Goal: Communication & Community: Share content

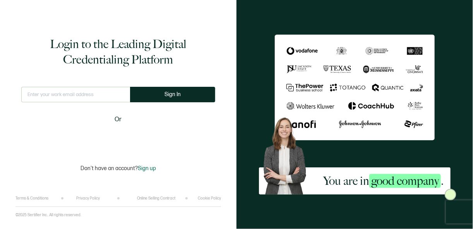
click at [53, 99] on input "text" at bounding box center [75, 94] width 109 height 15
type input "[PERSON_NAME][EMAIL_ADDRESS][PERSON_NAME][DOMAIN_NAME]"
drag, startPoint x: 184, startPoint y: 88, endPoint x: 173, endPoint y: 82, distance: 12.7
click at [182, 87] on button "Sign In" at bounding box center [172, 94] width 85 height 15
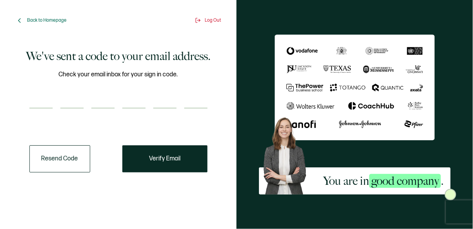
click at [43, 100] on input "number" at bounding box center [40, 100] width 23 height 15
paste input "9"
type input "9"
type input "7"
type input "0"
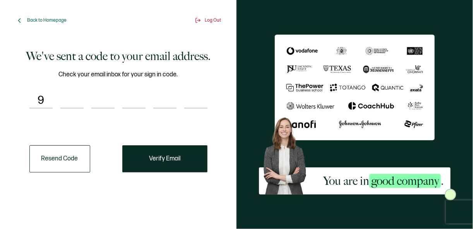
type input "9"
type input "8"
type input "9"
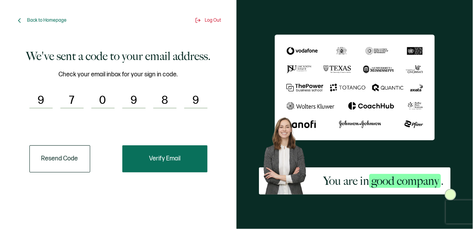
click at [174, 160] on span "Verify Email" at bounding box center [164, 158] width 31 height 6
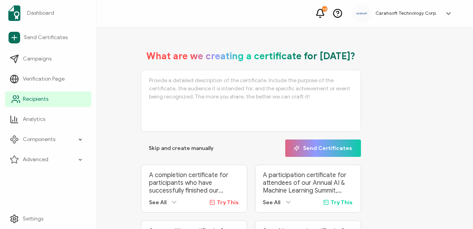
click at [33, 94] on link "Recipients" at bounding box center [48, 98] width 86 height 15
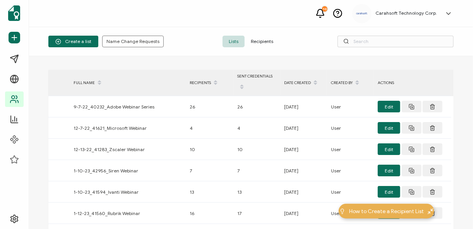
click at [77, 37] on button "Create a list" at bounding box center [73, 42] width 50 height 12
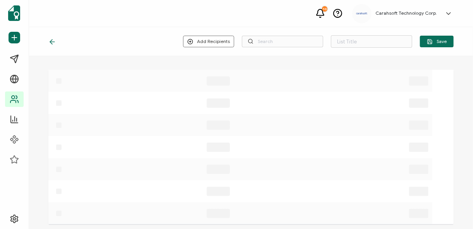
type input "List 1660"
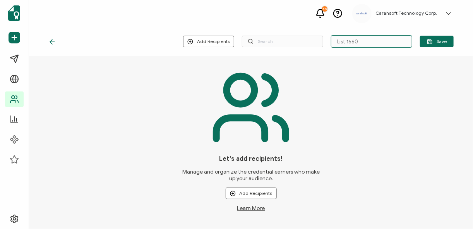
drag, startPoint x: 363, startPoint y: 45, endPoint x: 336, endPoint y: 45, distance: 26.7
click at [336, 45] on input "List 1660" at bounding box center [371, 41] width 81 height 12
paste input "71460_Participant List"
type input "71460_Participant List"
click at [250, 195] on button "Add Recipients" at bounding box center [250, 193] width 51 height 12
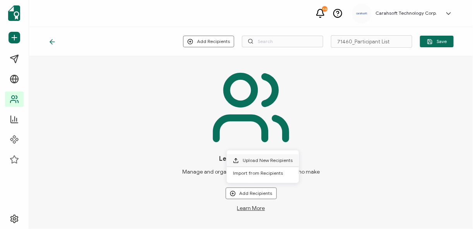
click at [255, 159] on span "Upload New Recipients" at bounding box center [267, 160] width 50 height 6
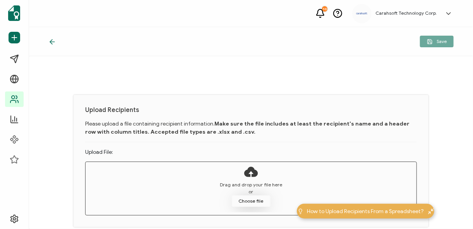
click at [249, 200] on button "Choose file" at bounding box center [251, 201] width 39 height 12
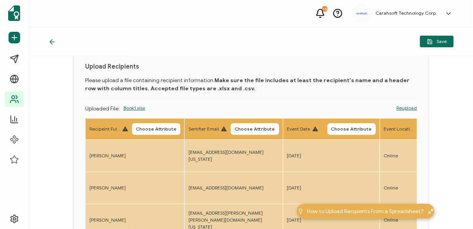
scroll to position [44, 0]
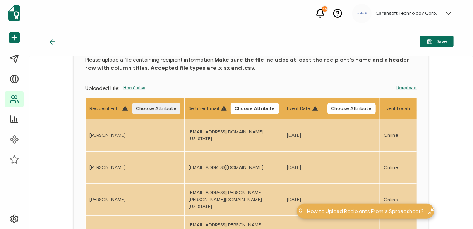
click at [145, 112] on button "Choose Attribute" at bounding box center [156, 108] width 48 height 12
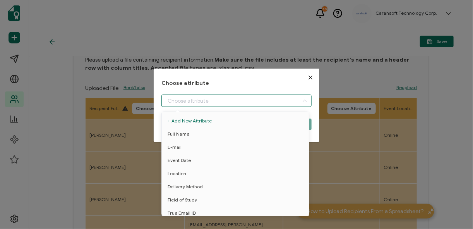
click at [203, 99] on input "dialog" at bounding box center [236, 100] width 150 height 12
click at [181, 131] on span "Full Name" at bounding box center [178, 133] width 22 height 13
type input "Full Name"
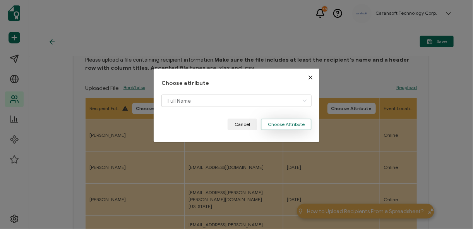
click at [279, 119] on button "Choose Attribute" at bounding box center [286, 124] width 51 height 12
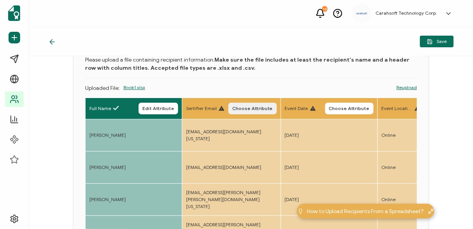
click at [263, 106] on span "Choose Attribute" at bounding box center [252, 108] width 41 height 5
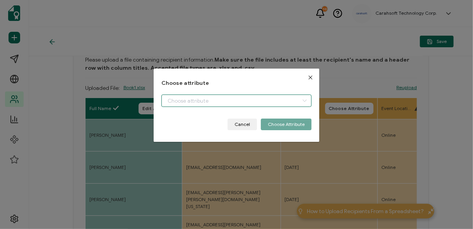
click at [190, 105] on input "dialog" at bounding box center [236, 100] width 150 height 12
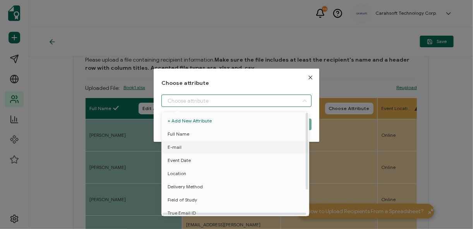
click at [191, 146] on li "E-mail" at bounding box center [236, 146] width 153 height 13
type input "E-mail"
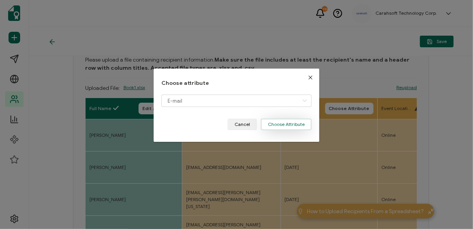
click at [301, 129] on button "Choose Attribute" at bounding box center [286, 124] width 51 height 12
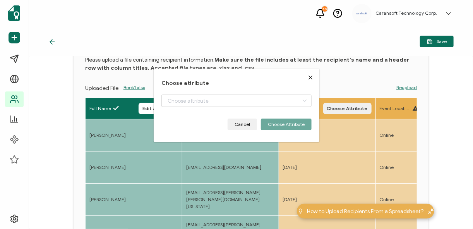
click at [367, 109] on span "Choose Attribute" at bounding box center [347, 108] width 41 height 5
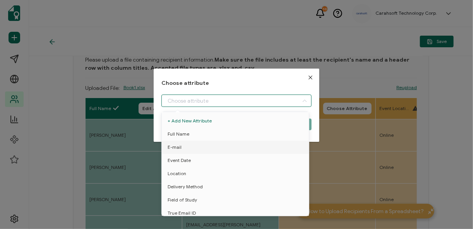
click at [262, 98] on input "dialog" at bounding box center [236, 100] width 150 height 12
click at [181, 162] on span "Event Date" at bounding box center [178, 160] width 23 height 13
type input "Event Date"
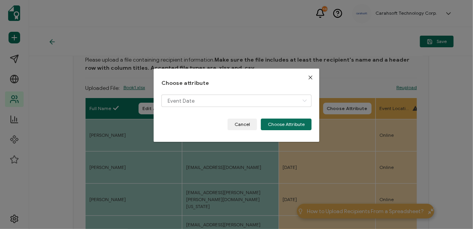
click at [281, 133] on div "Choose attribute Event Date Cancel Choose Attribute" at bounding box center [237, 104] width 166 height 73
click at [302, 119] on div "Choose attribute Event Date Cancel Choose Attribute" at bounding box center [236, 105] width 150 height 50
drag, startPoint x: 302, startPoint y: 119, endPoint x: 296, endPoint y: 121, distance: 7.0
click at [299, 120] on button "Choose Attribute" at bounding box center [286, 124] width 51 height 12
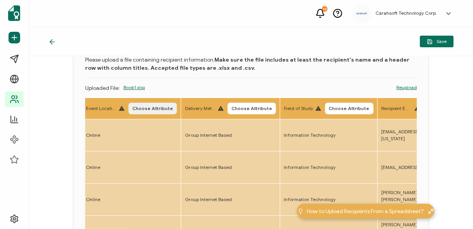
click at [152, 109] on span "Choose Attribute" at bounding box center [152, 108] width 41 height 5
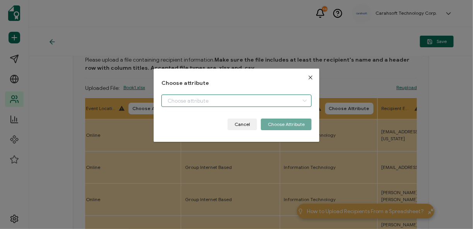
click at [192, 102] on input "dialog" at bounding box center [236, 100] width 150 height 12
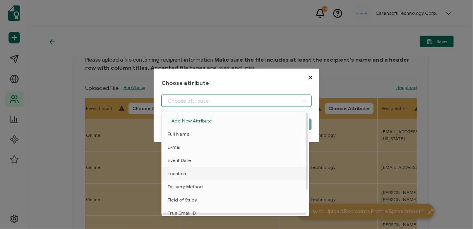
click at [190, 171] on li "Location" at bounding box center [236, 173] width 153 height 13
type input "Location"
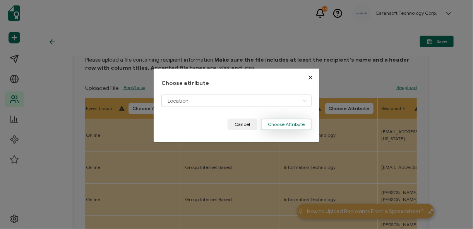
click at [297, 127] on button "Choose Attribute" at bounding box center [286, 124] width 51 height 12
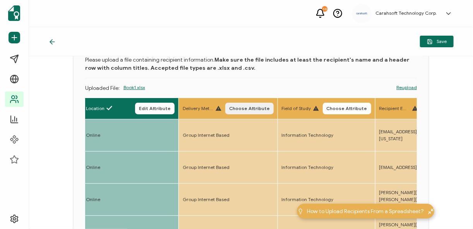
click at [268, 112] on button "Choose Attribute" at bounding box center [249, 108] width 48 height 12
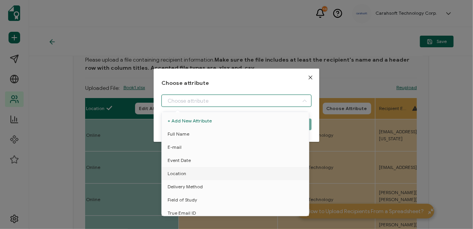
click at [245, 103] on input "dialog" at bounding box center [236, 100] width 150 height 12
click at [213, 184] on li "Delivery Method" at bounding box center [236, 186] width 153 height 13
type input "Delivery Method"
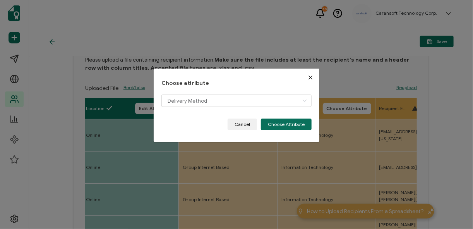
click at [292, 130] on div "Choose attribute Delivery Method Cancel Choose Attribute" at bounding box center [237, 104] width 166 height 73
click at [290, 127] on button "Choose Attribute" at bounding box center [286, 124] width 51 height 12
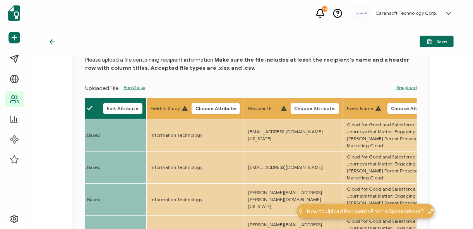
scroll to position [0, 427]
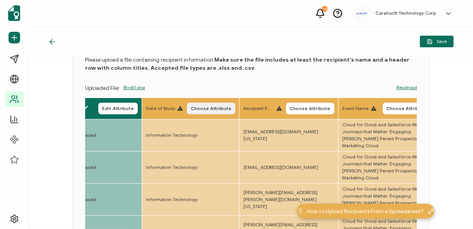
click at [221, 106] on span "Choose Attribute" at bounding box center [211, 108] width 41 height 5
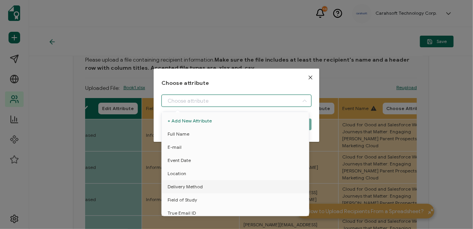
click at [249, 101] on input "dialog" at bounding box center [236, 100] width 150 height 12
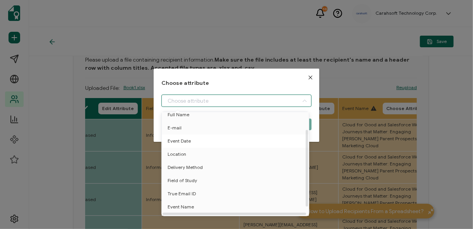
scroll to position [34, 0]
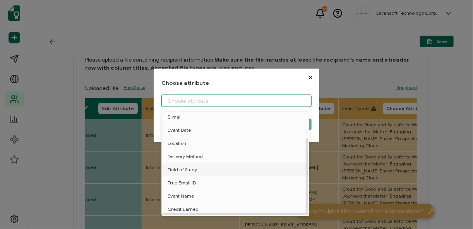
click at [192, 168] on span "Field of Study" at bounding box center [181, 169] width 29 height 13
type input "Field of Study"
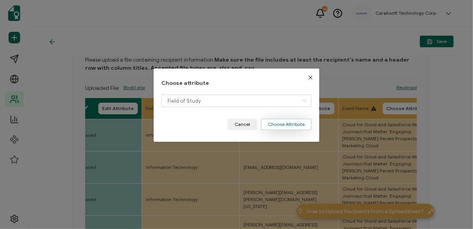
click at [281, 128] on button "Choose Attribute" at bounding box center [286, 124] width 51 height 12
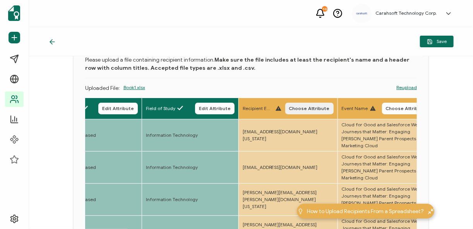
click at [328, 107] on span "Choose Attribute" at bounding box center [309, 108] width 41 height 5
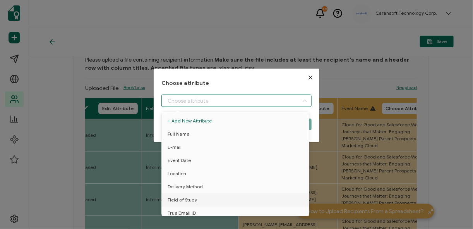
click at [245, 104] on input "dialog" at bounding box center [236, 100] width 150 height 12
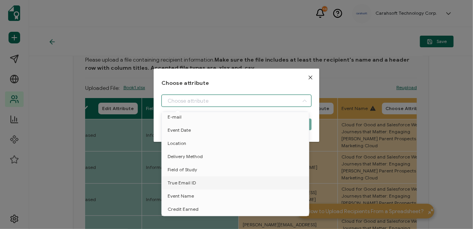
click at [308, 75] on icon "Close" at bounding box center [310, 77] width 6 height 6
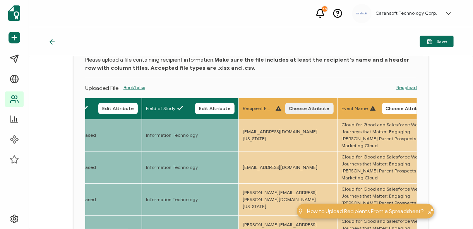
click at [320, 109] on span "Choose Attribute" at bounding box center [309, 108] width 41 height 5
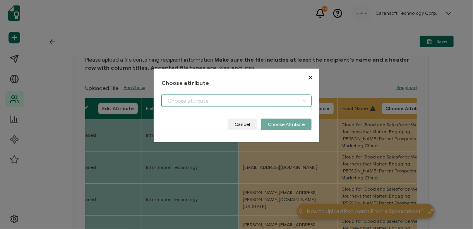
click at [254, 97] on input "dialog" at bounding box center [236, 100] width 150 height 12
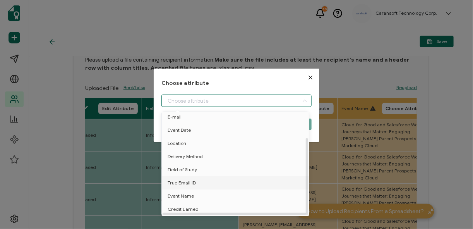
click at [190, 182] on span "True Email ID" at bounding box center [181, 182] width 28 height 13
type input "True Email ID"
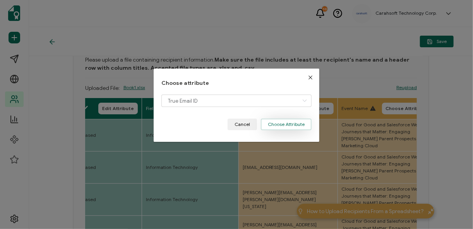
click at [296, 124] on button "Choose Attribute" at bounding box center [286, 124] width 51 height 12
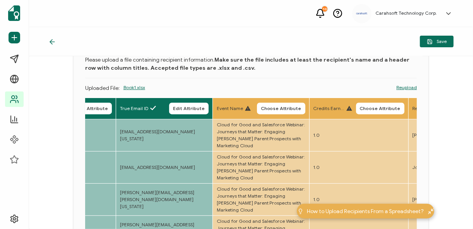
scroll to position [0, 591]
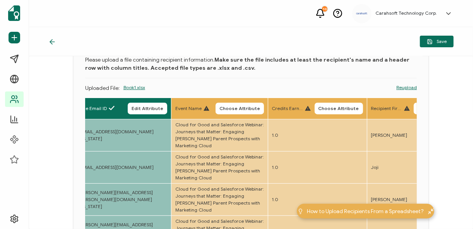
click at [248, 108] on span "Choose Attribute" at bounding box center [239, 108] width 41 height 5
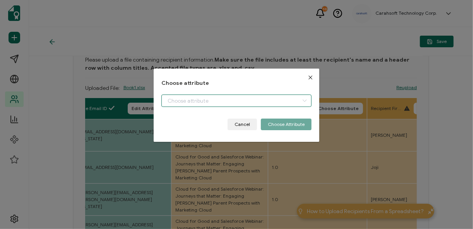
click at [236, 103] on input "dialog" at bounding box center [236, 100] width 150 height 12
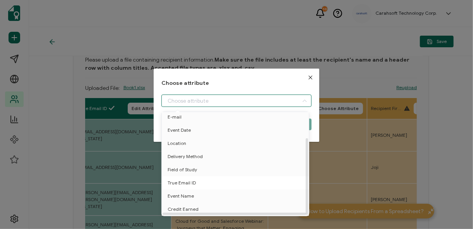
scroll to position [34, 0]
click at [203, 192] on li "Event Name" at bounding box center [236, 195] width 153 height 13
type input "Event Name"
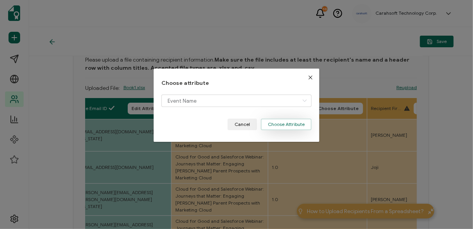
click at [281, 125] on button "Choose Attribute" at bounding box center [286, 124] width 51 height 12
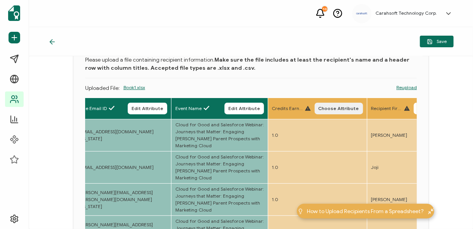
click at [359, 107] on span "Choose Attribute" at bounding box center [338, 108] width 41 height 5
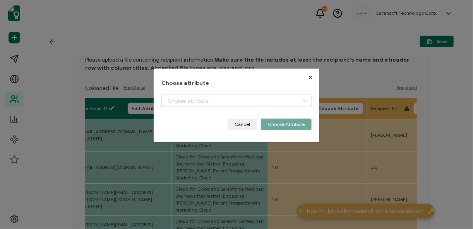
click at [288, 108] on div "dialog" at bounding box center [236, 106] width 150 height 24
click at [287, 101] on input "dialog" at bounding box center [236, 100] width 150 height 12
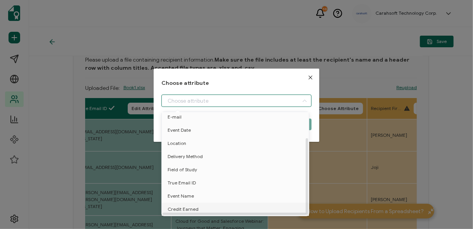
click at [179, 205] on span "Credit Earned" at bounding box center [182, 208] width 31 height 13
type input "Credit Earned"
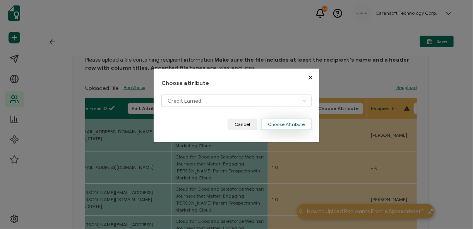
click at [280, 126] on button "Choose Attribute" at bounding box center [286, 124] width 51 height 12
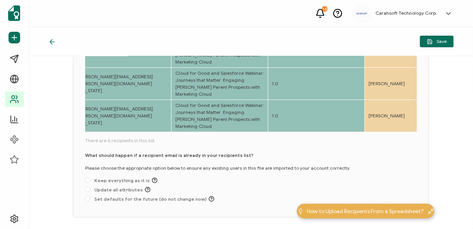
scroll to position [160, 0]
click at [89, 177] on span at bounding box center [87, 179] width 5 height 5
click at [89, 177] on input "Keep everything as it is" at bounding box center [87, 180] width 5 height 6
radio input "true"
click at [449, 41] on button "Save" at bounding box center [437, 42] width 34 height 12
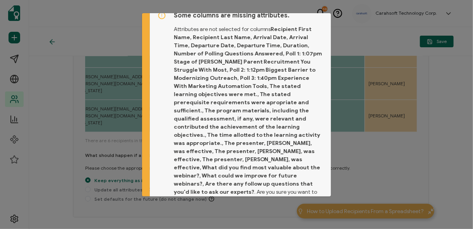
scroll to position [36, 0]
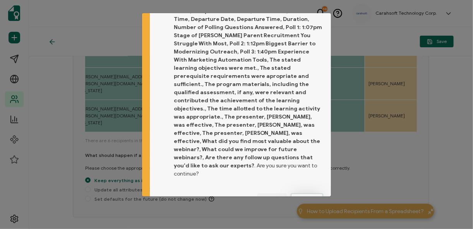
click at [304, 193] on button "Proceed" at bounding box center [306, 199] width 32 height 12
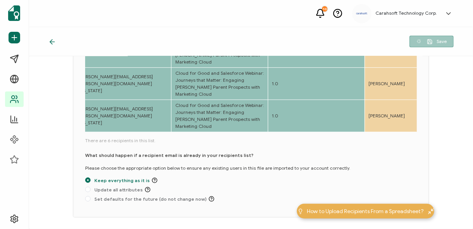
scroll to position [99, 0]
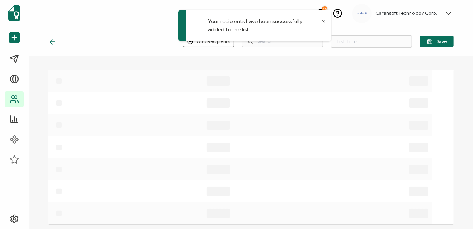
type input "List 1660"
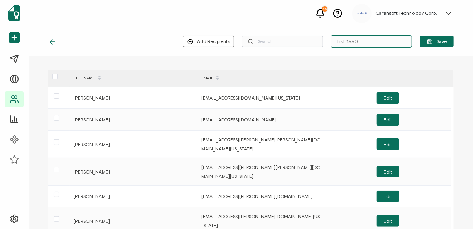
drag, startPoint x: 369, startPoint y: 44, endPoint x: 316, endPoint y: 38, distance: 52.9
click at [316, 38] on div "Add Recipients Upload New Recipients Import from Recipients List 1660 Save" at bounding box center [318, 41] width 270 height 12
paste input "text"
click at [365, 43] on input "text" at bounding box center [371, 41] width 81 height 12
paste input "8-26-2025_71460_Cloud for Good Webinar"
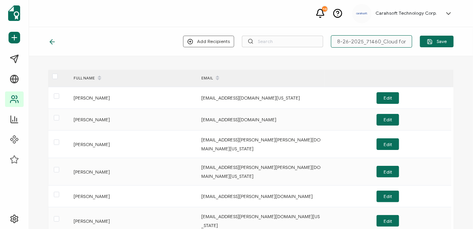
scroll to position [0, 27]
type input "8-26-2025_71460_Cloud for Good Webinar"
click at [435, 47] on button "Save" at bounding box center [437, 42] width 34 height 12
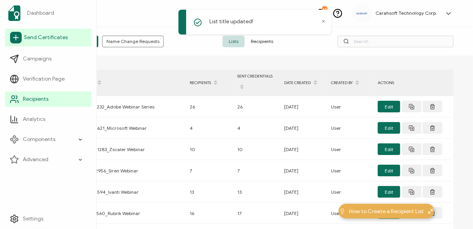
click at [17, 40] on icon at bounding box center [16, 38] width 12 height 12
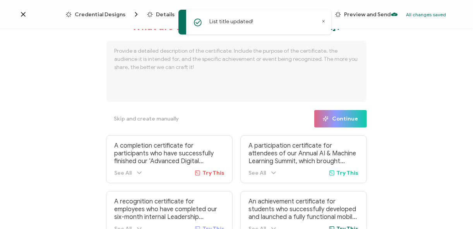
click at [100, 12] on span "Credential Designs" at bounding box center [100, 15] width 51 height 6
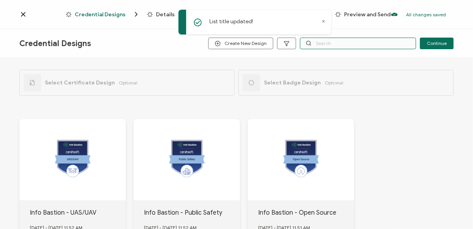
click at [347, 44] on input "text" at bounding box center [358, 44] width 116 height 12
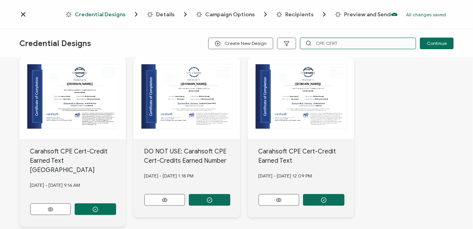
scroll to position [62, 0]
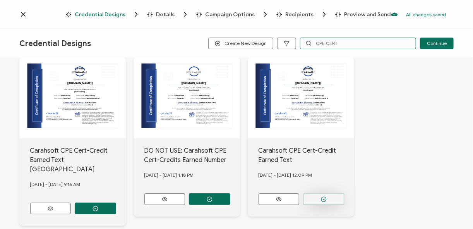
type input "CPE CERT"
click at [332, 194] on button "button" at bounding box center [323, 199] width 41 height 12
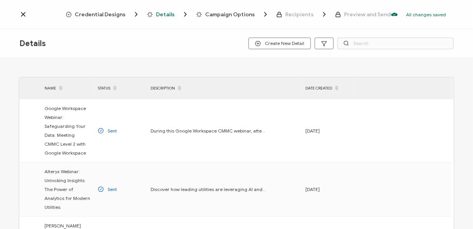
click at [110, 17] on div "Credential Designs" at bounding box center [88, 14] width 44 height 8
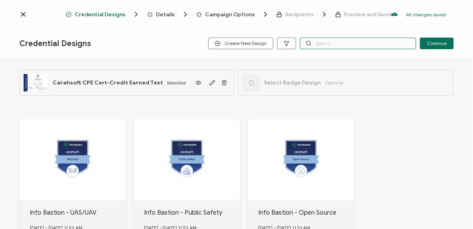
click at [335, 46] on input "text" at bounding box center [358, 44] width 116 height 12
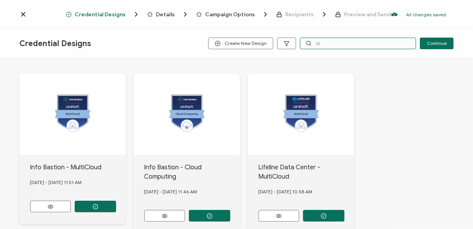
type input "c"
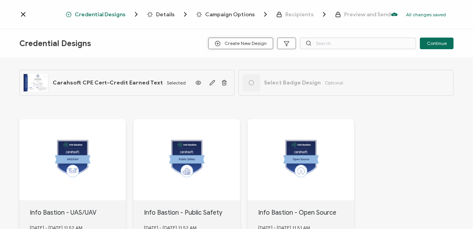
click at [245, 46] on span "Create New Design" at bounding box center [241, 44] width 52 height 6
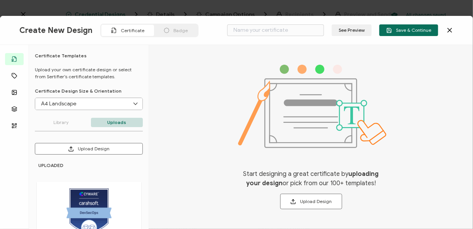
click at [176, 31] on span "Badge" at bounding box center [180, 30] width 14 height 6
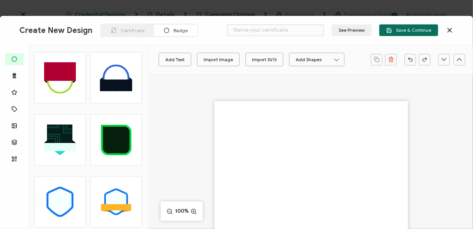
click at [128, 27] on div "Certificate" at bounding box center [127, 30] width 53 height 11
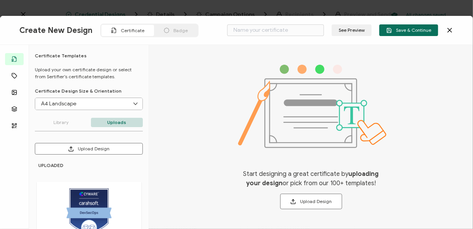
click at [164, 28] on icon at bounding box center [166, 30] width 5 height 5
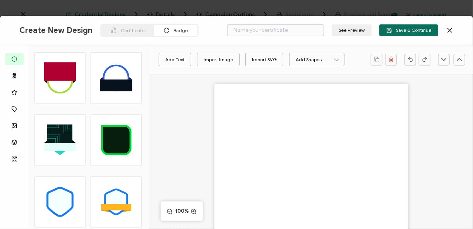
scroll to position [31, 0]
click at [219, 64] on div "Import Image" at bounding box center [217, 60] width 29 height 14
click at [216, 61] on div "Import Image" at bounding box center [217, 60] width 29 height 14
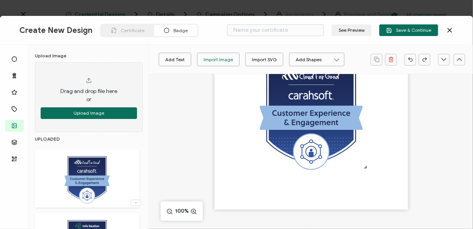
scroll to position [0, 0]
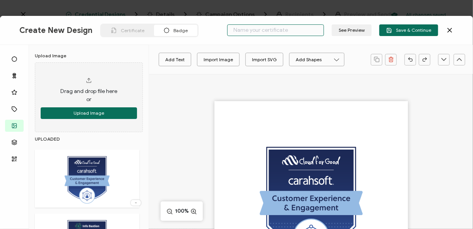
click at [268, 32] on input "text" at bounding box center [275, 30] width 97 height 12
click at [260, 32] on input "text" at bounding box center [275, 30] width 97 height 12
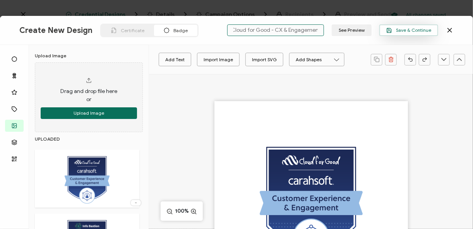
type input "Cloud for Good - CX & Engagement"
click at [414, 33] on span "Save & Continue" at bounding box center [408, 30] width 45 height 6
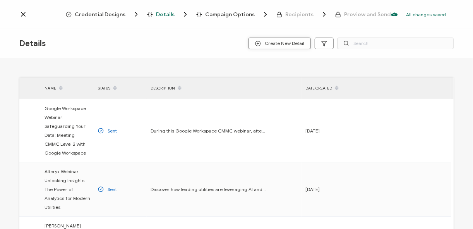
click at [272, 42] on span "Create New Detail" at bounding box center [279, 44] width 49 height 6
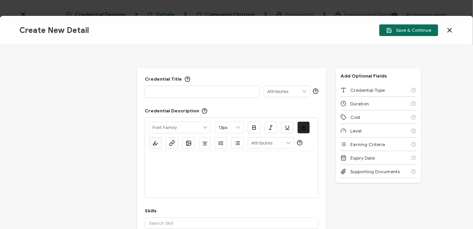
click at [181, 92] on p at bounding box center [202, 91] width 106 height 8
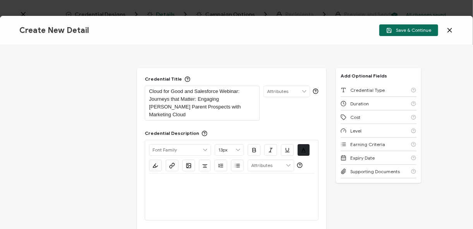
click at [199, 181] on div at bounding box center [231, 182] width 165 height 19
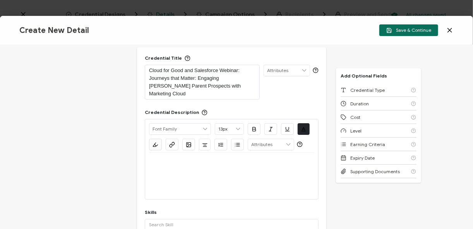
scroll to position [31, 0]
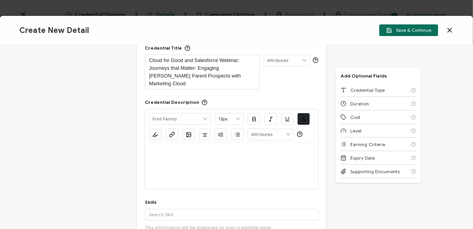
click at [175, 150] on div at bounding box center [231, 151] width 165 height 19
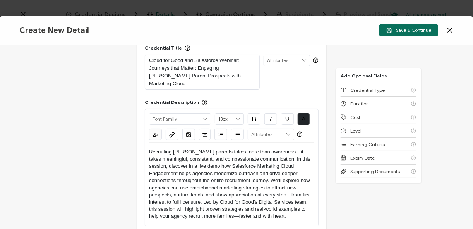
click at [167, 157] on p "Recruiting [PERSON_NAME] parents takes more than awareness—it takes meaningful,…" at bounding box center [231, 184] width 165 height 72
click at [209, 158] on p "Recruiting [PERSON_NAME] parents takes more than awareness—it takes meaningful,…" at bounding box center [231, 184] width 165 height 72
click at [210, 158] on p "Recruiting [PERSON_NAME] parents takes more than awareness—it takes meaningful,…" at bounding box center [231, 184] width 165 height 72
click at [248, 158] on p "Recruiting [PERSON_NAME] parents takes more than awareness—it takes meaningful,…" at bounding box center [231, 184] width 165 height 72
click at [299, 172] on p "Recruiting [PERSON_NAME] parents takes more than awareness—it takes meaningful,…" at bounding box center [231, 184] width 165 height 72
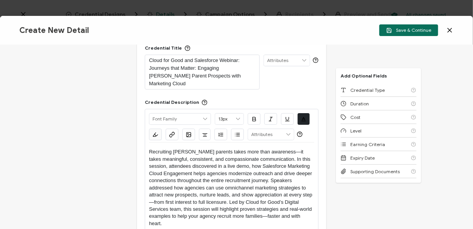
click at [238, 199] on p "Recruiting [PERSON_NAME] parents takes more than awareness—it takes meaningful,…" at bounding box center [231, 187] width 165 height 79
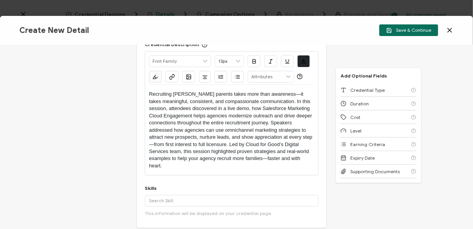
scroll to position [93, 0]
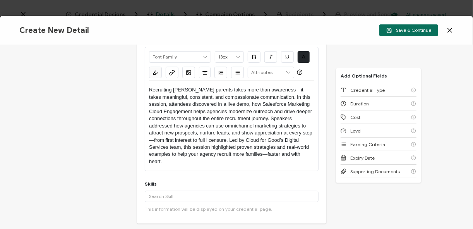
click at [186, 181] on div "Skills Add '' A custom skill's name cannot exceed 40 characters. More This info…" at bounding box center [232, 198] width 174 height 35
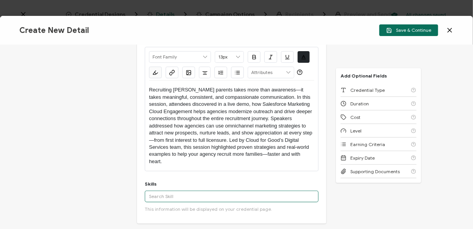
click at [195, 191] on input "text" at bounding box center [232, 196] width 174 height 12
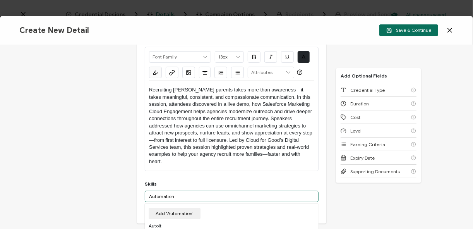
scroll to position [155, 0]
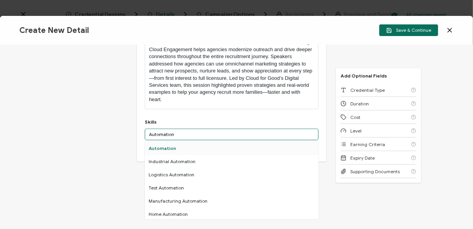
type input "Automation"
click at [159, 142] on div "Automation" at bounding box center [232, 148] width 174 height 13
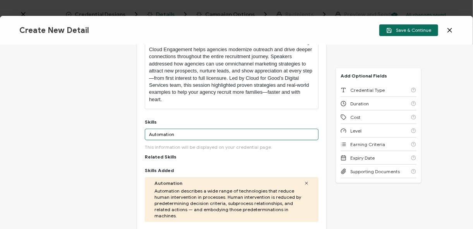
click at [175, 128] on input "Automation" at bounding box center [232, 134] width 174 height 12
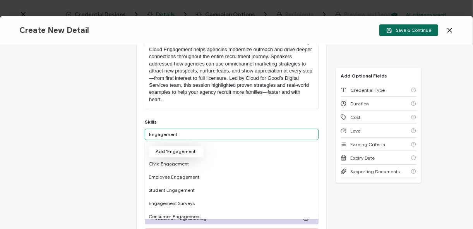
type input "Engagement"
click at [170, 145] on button "Add 'Engagement'" at bounding box center [176, 151] width 55 height 12
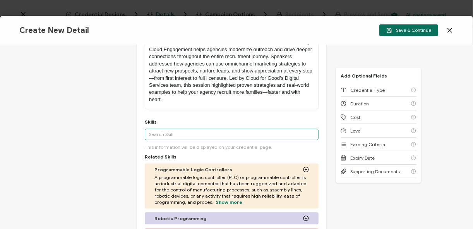
click at [181, 128] on input "text" at bounding box center [232, 134] width 174 height 12
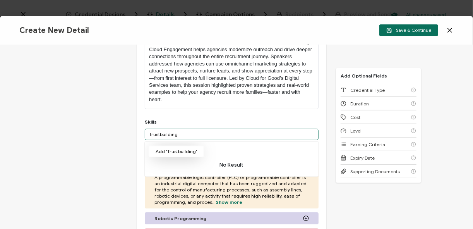
type input "Trustbuilding"
click at [188, 145] on button "Add 'Trustbuilding'" at bounding box center [176, 151] width 55 height 12
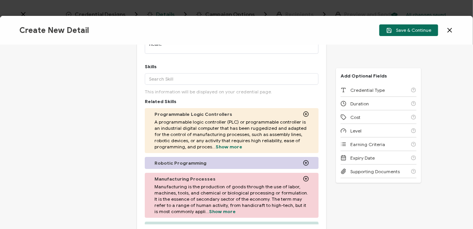
scroll to position [309, 0]
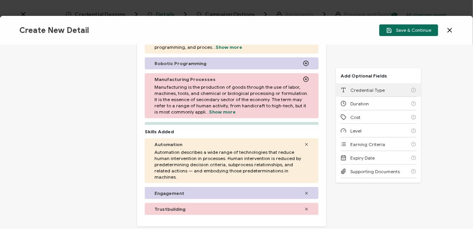
click at [380, 90] on span "Credential Type" at bounding box center [367, 90] width 34 height 6
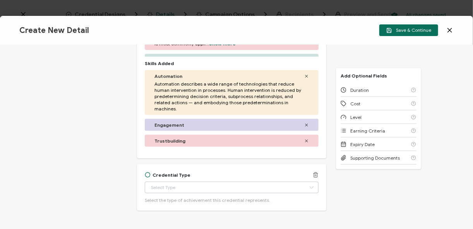
scroll to position [391, 0]
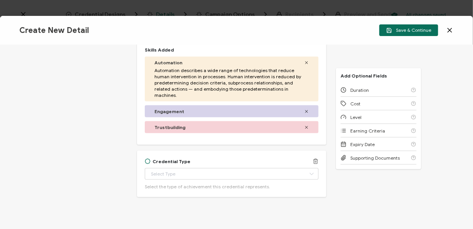
click at [154, 158] on div "Credential Type Apprenticeship Completion Associate Degree Award Badge of Excel…" at bounding box center [232, 173] width 174 height 31
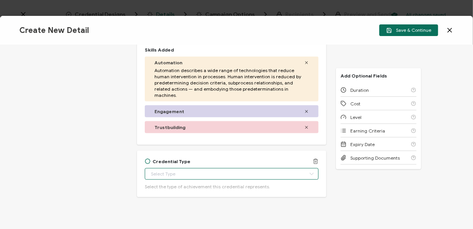
click at [161, 168] on input "text" at bounding box center [232, 174] width 174 height 12
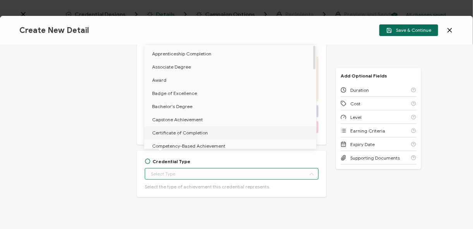
click at [189, 130] on span "Certificate of Completion" at bounding box center [180, 133] width 56 height 6
type input "Certificate of Completion"
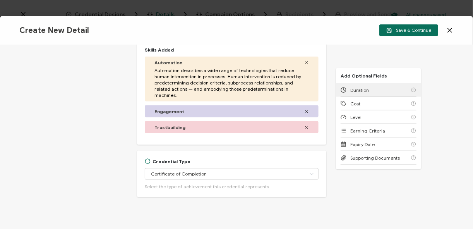
click at [371, 91] on div "Duration" at bounding box center [378, 90] width 76 height 14
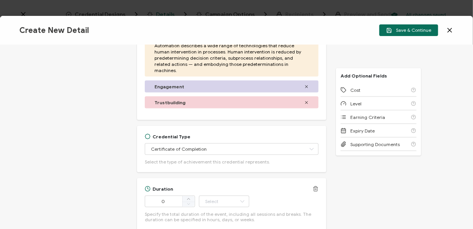
scroll to position [449, 0]
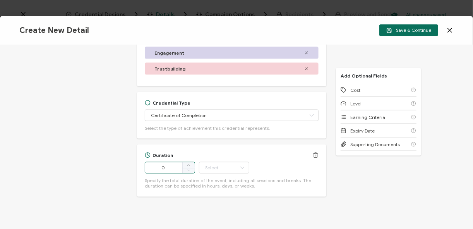
click at [167, 162] on input "0" at bounding box center [170, 168] width 50 height 12
type input "50"
click at [242, 162] on icon at bounding box center [242, 168] width 10 height 12
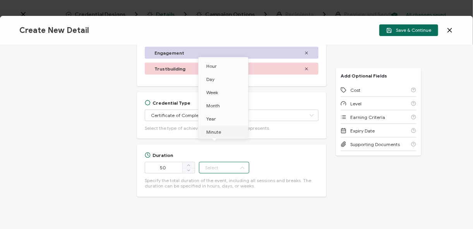
click at [232, 137] on li "Minute" at bounding box center [224, 131] width 52 height 13
type input "Minute"
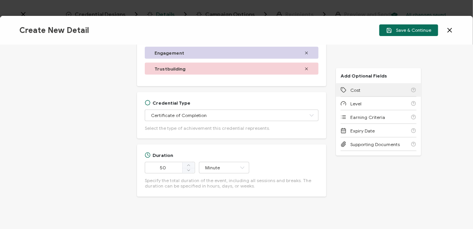
click at [375, 90] on div "Cost" at bounding box center [378, 90] width 76 height 14
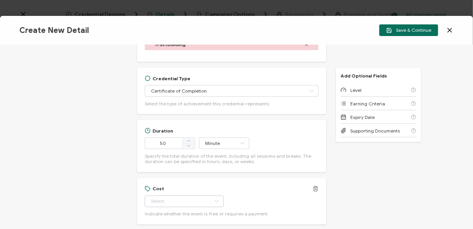
scroll to position [501, 0]
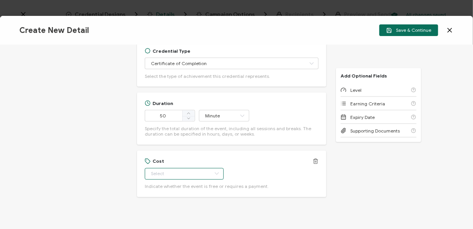
click at [192, 168] on input "text" at bounding box center [184, 174] width 79 height 12
click at [187, 175] on li "Free" at bounding box center [179, 178] width 71 height 13
type input "Free"
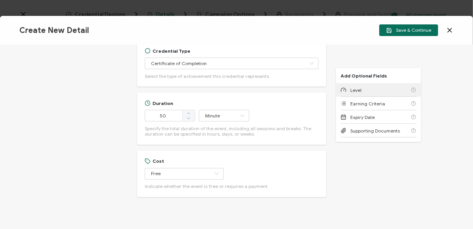
click at [361, 89] on div "Level" at bounding box center [378, 90] width 76 height 14
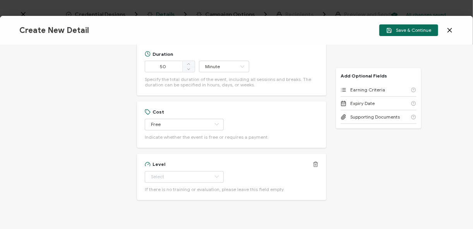
scroll to position [553, 0]
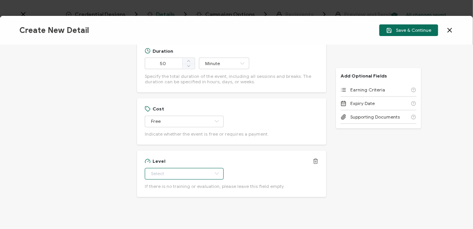
click at [170, 168] on input "text" at bounding box center [184, 174] width 79 height 12
click at [176, 83] on li "Beginner" at bounding box center [179, 85] width 71 height 13
type input "Beginner"
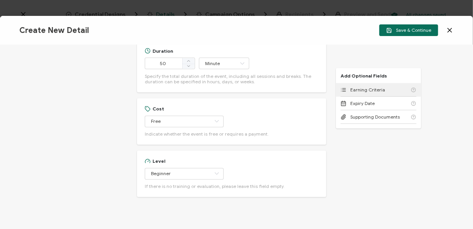
click at [367, 91] on span "Earning Criteria" at bounding box center [367, 90] width 35 height 6
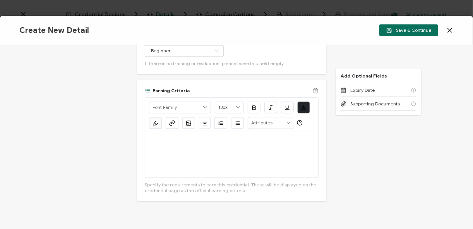
scroll to position [680, 0]
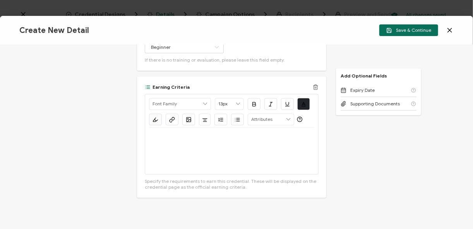
click at [185, 145] on div at bounding box center [231, 150] width 165 height 46
drag, startPoint x: 236, startPoint y: 125, endPoint x: 137, endPoint y: 123, distance: 99.0
click at [137, 123] on div "Earning Criteria Alright Sans [PERSON_NAME] Archivo Black Arial Arimo Blinker C…" at bounding box center [231, 136] width 189 height 121
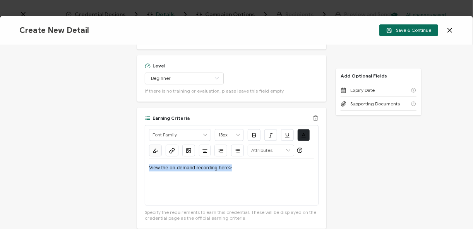
click at [304, 132] on span "button" at bounding box center [306, 137] width 11 height 11
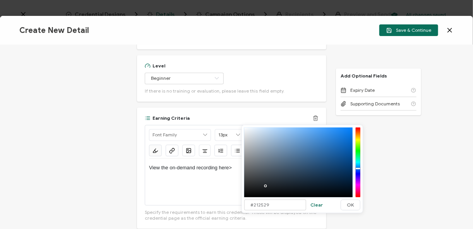
click at [303, 135] on span "button" at bounding box center [306, 137] width 15 height 5
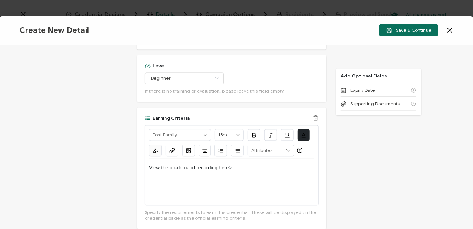
click at [172, 147] on icon "button" at bounding box center [172, 150] width 6 height 6
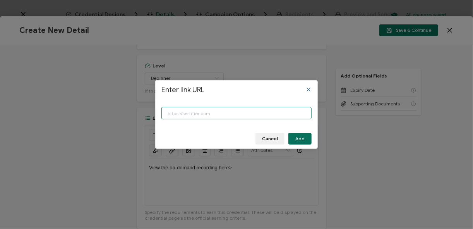
paste input "[URL][DOMAIN_NAME][PERSON_NAME]"
type input "[URL][DOMAIN_NAME][PERSON_NAME]"
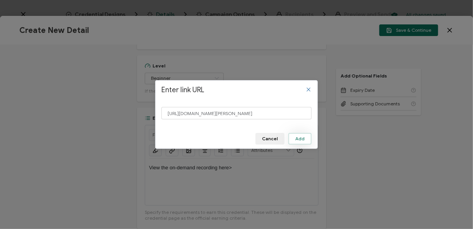
click at [302, 140] on span "Add" at bounding box center [299, 138] width 9 height 5
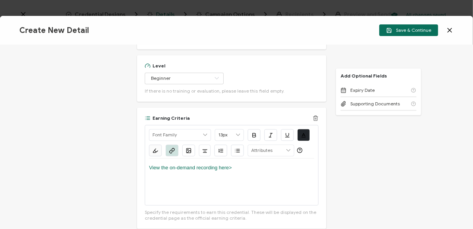
click at [290, 193] on div "Earning Criteria Alright Sans [PERSON_NAME] Archivo Black Arial Arimo Blinker C…" at bounding box center [232, 168] width 174 height 106
click at [288, 186] on div "View the on-demand recording here>" at bounding box center [231, 181] width 165 height 46
click at [417, 34] on button "Save & Continue" at bounding box center [408, 30] width 59 height 12
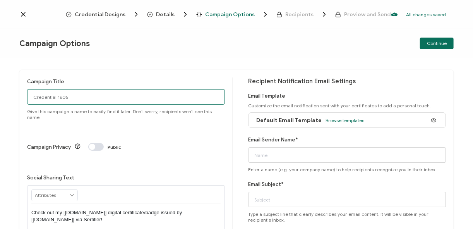
drag, startPoint x: 87, startPoint y: 97, endPoint x: 0, endPoint y: 82, distance: 88.6
click at [0, 83] on html "Credential Designs Details Campaign Options Recipients Preview and Send All cha…" at bounding box center [236, 114] width 473 height 229
paste input "8-26-2025_71460_Cloud for Good Webinar"
type input "8-26-2025_71460_Cloud for Good Webinar"
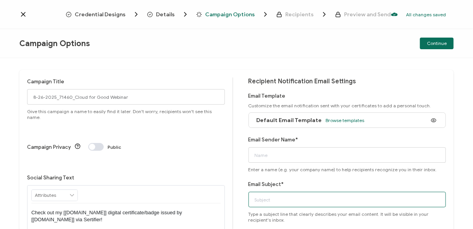
click at [272, 201] on input "Email Subject*" at bounding box center [347, 198] width 198 height 15
paste input "8-26-2025_71460_Cloud for Good Webinar"
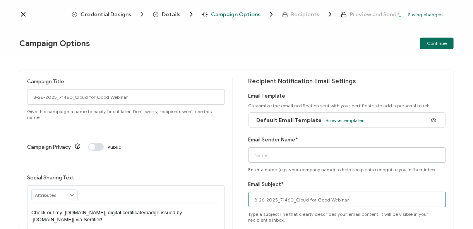
type input "8-26-2025_71460_Cloud for Good Webinar"
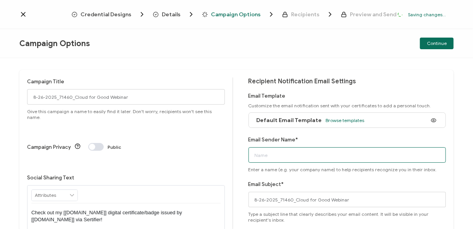
click at [267, 150] on input "Email Sender Name*" at bounding box center [347, 154] width 198 height 15
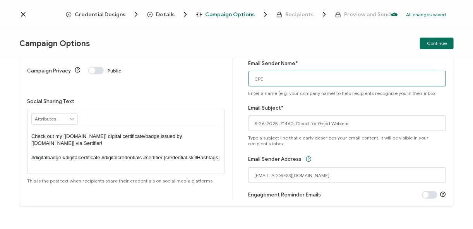
scroll to position [81, 0]
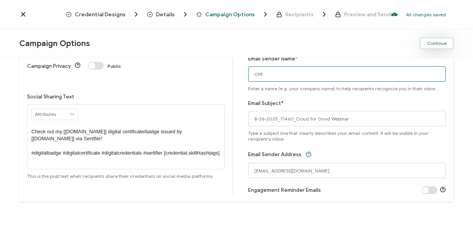
type input "CPE"
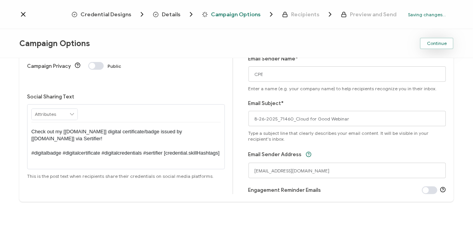
click at [434, 46] on span "Continue" at bounding box center [437, 43] width 20 height 5
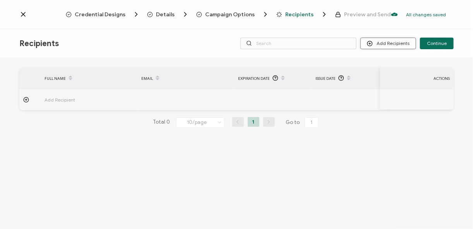
click at [397, 47] on button "Add Recipients" at bounding box center [388, 44] width 56 height 12
click at [398, 88] on span "Import From List" at bounding box center [396, 90] width 35 height 6
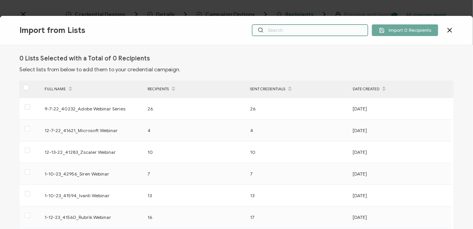
click at [319, 34] on input "text" at bounding box center [310, 30] width 116 height 12
paste input "8-26-2025_71460_Cloud for Good Webinar"
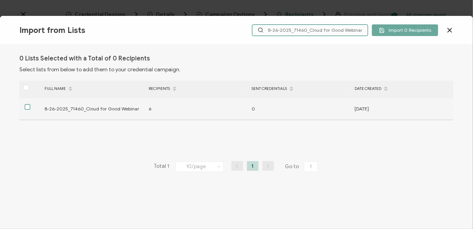
type input "8-26-2025_71460_Cloud for Good Webinar"
click at [27, 106] on span at bounding box center [27, 106] width 5 height 5
click at [30, 104] on input "checkbox" at bounding box center [30, 104] width 0 height 0
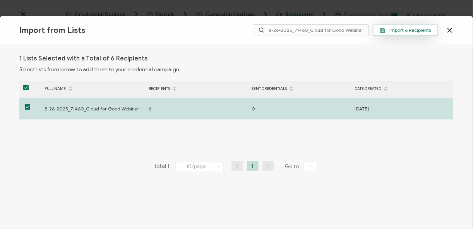
click at [422, 33] on span "Import 6 Recipients" at bounding box center [404, 30] width 51 height 6
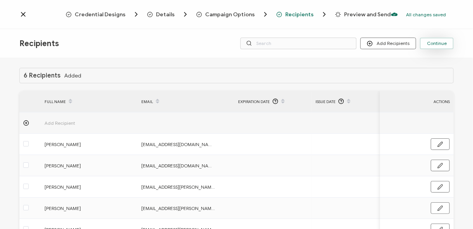
click at [437, 46] on span "Continue" at bounding box center [437, 43] width 20 height 5
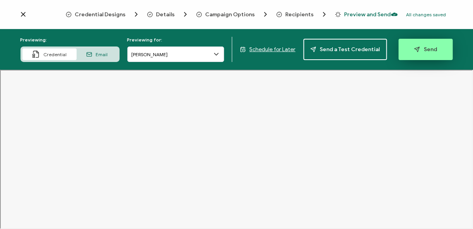
click at [427, 48] on span "Send" at bounding box center [425, 49] width 23 height 6
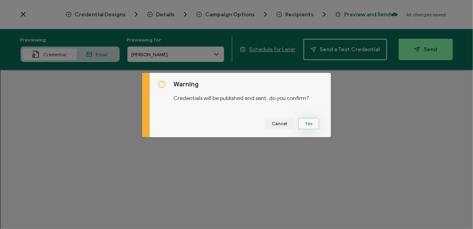
click at [309, 123] on button "Yes" at bounding box center [308, 124] width 21 height 12
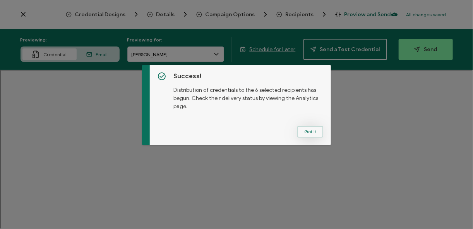
click at [305, 134] on button "Got It" at bounding box center [310, 132] width 26 height 12
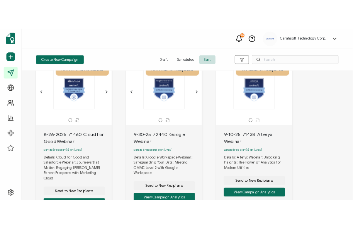
scroll to position [62, 0]
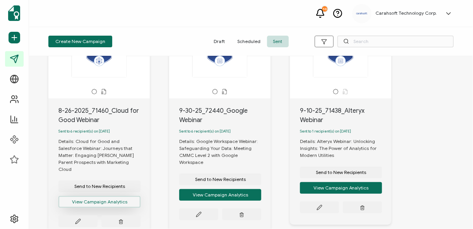
click at [110, 196] on button "View Campaign Analytics" at bounding box center [99, 202] width 82 height 12
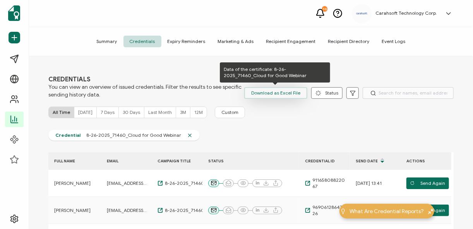
click at [281, 95] on span "Download as Excel File" at bounding box center [275, 93] width 49 height 12
